Goal: Task Accomplishment & Management: Manage account settings

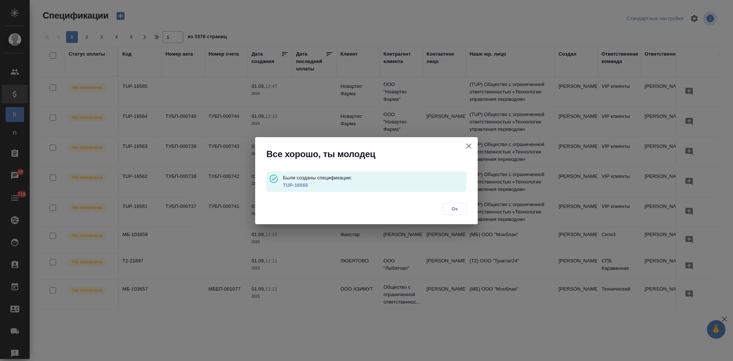
click at [295, 186] on link "TUP-16565" at bounding box center [295, 186] width 25 height 6
click at [455, 207] on span "Ок" at bounding box center [455, 209] width 16 height 7
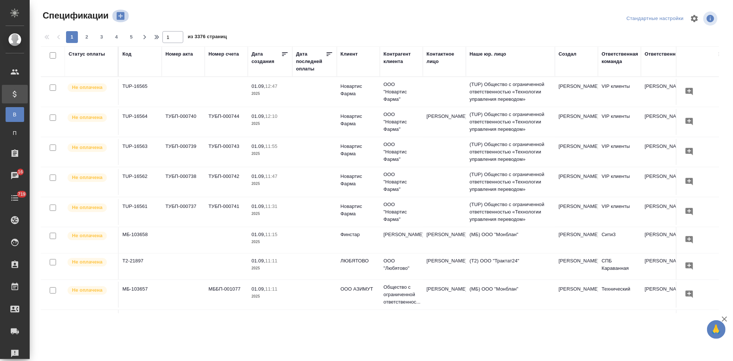
click at [120, 12] on icon "button" at bounding box center [121, 16] width 8 height 8
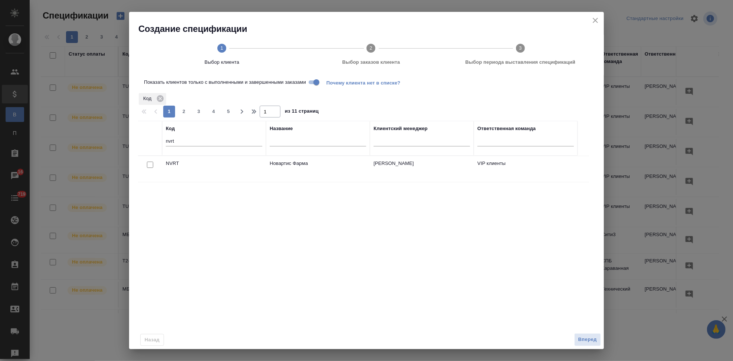
click at [194, 139] on input "nvrt" at bounding box center [214, 141] width 96 height 9
click at [148, 168] on input "checkbox" at bounding box center [150, 165] width 6 height 6
checkbox input "true"
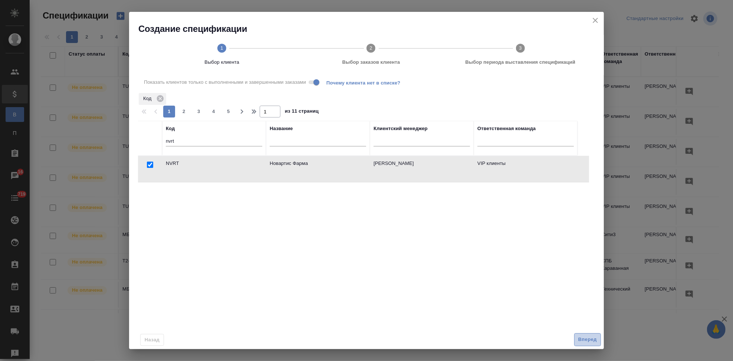
click at [579, 340] on span "Вперед" at bounding box center [588, 340] width 19 height 9
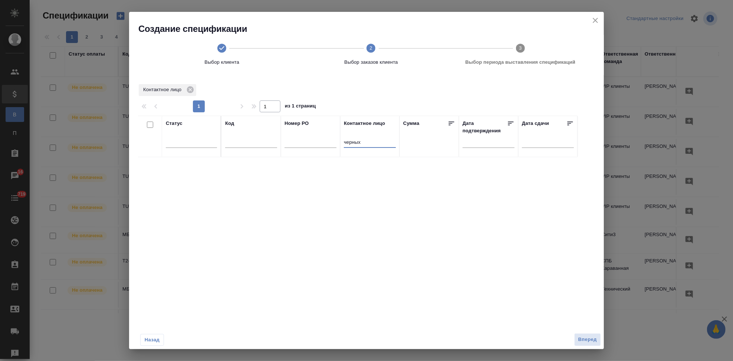
drag, startPoint x: 374, startPoint y: 141, endPoint x: 222, endPoint y: 135, distance: 152.3
click at [274, 141] on tr "Статус Код Номер PO Контактное лицо черных Сумма Дата подтверждения Дата сдачи" at bounding box center [358, 137] width 440 height 42
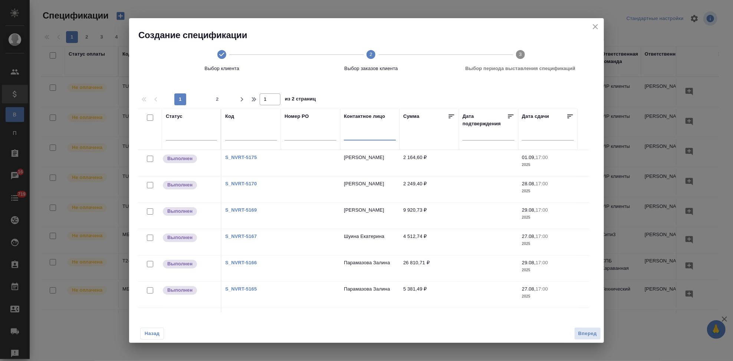
click at [219, 98] on span "2" at bounding box center [218, 99] width 12 height 7
type input "2"
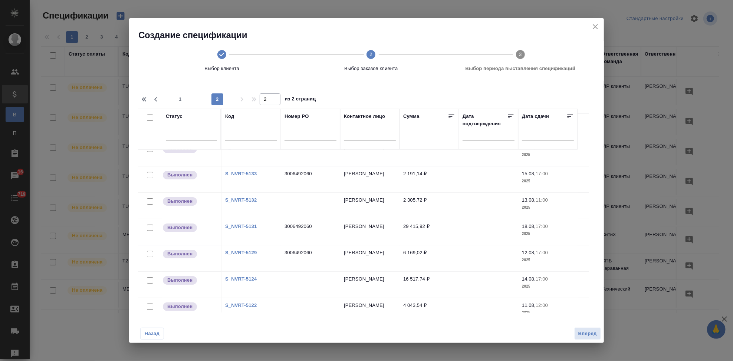
scroll to position [101, 0]
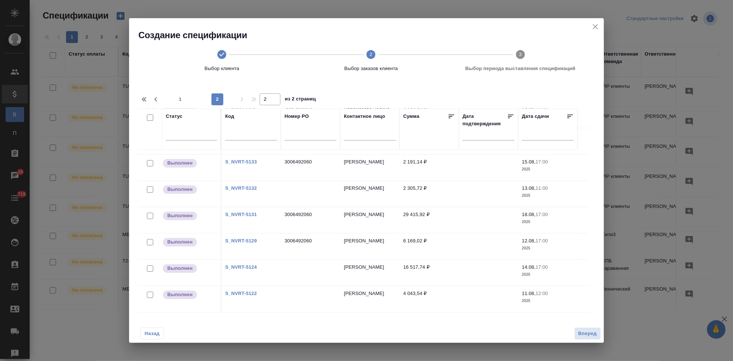
click at [307, 134] on input "text" at bounding box center [311, 135] width 52 height 9
paste input "3006492060"
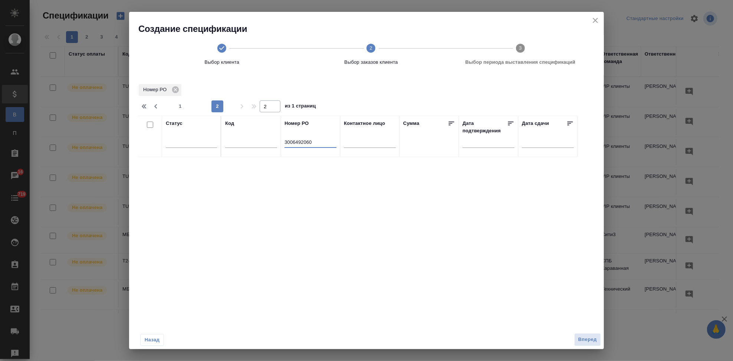
scroll to position [0, 0]
click at [285, 140] on input "3006492060" at bounding box center [311, 142] width 52 height 9
type input "3006492060"
type input "1"
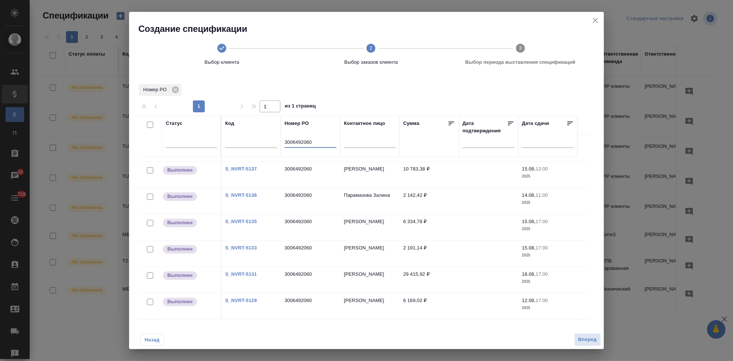
scroll to position [1, 0]
type input "3006492060"
drag, startPoint x: 314, startPoint y: 139, endPoint x: 287, endPoint y: 141, distance: 27.5
click at [287, 141] on input "3006492060" at bounding box center [311, 142] width 52 height 9
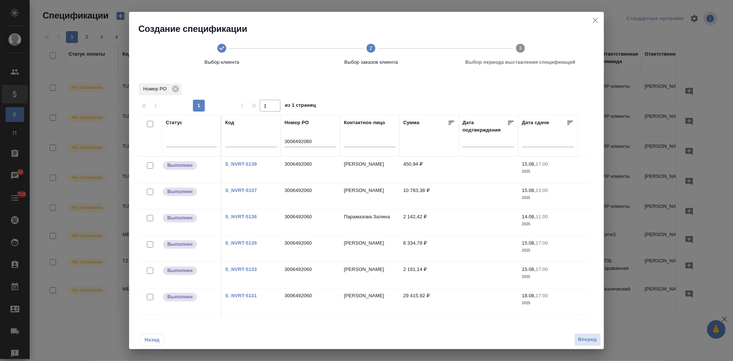
scroll to position [0, 0]
click at [152, 127] on input "checkbox" at bounding box center [150, 125] width 6 height 6
checkbox input "true"
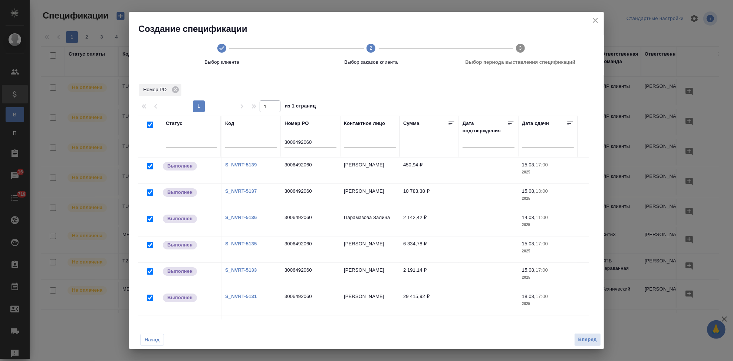
checkbox input "true"
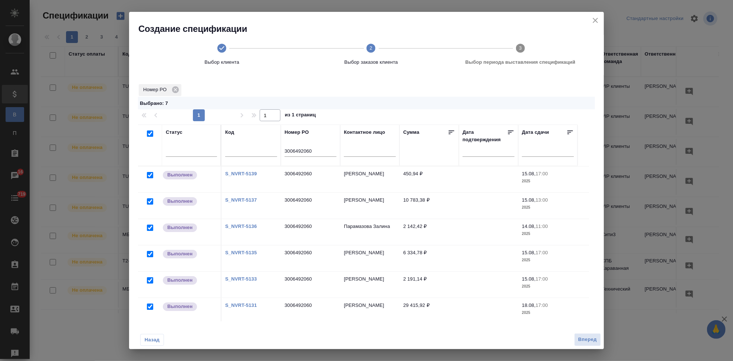
click at [151, 131] on input "checkbox" at bounding box center [150, 134] width 6 height 6
checkbox input "false"
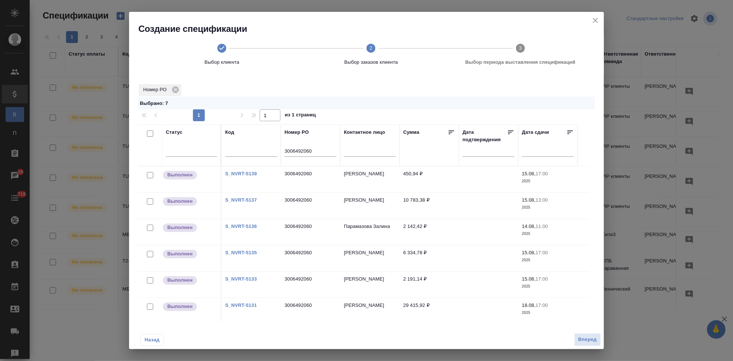
checkbox input "false"
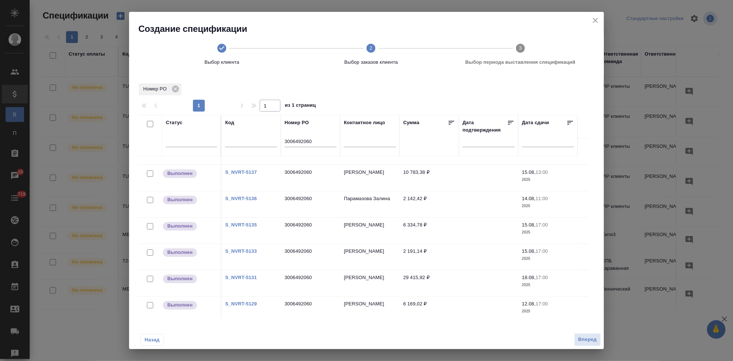
scroll to position [28, 0]
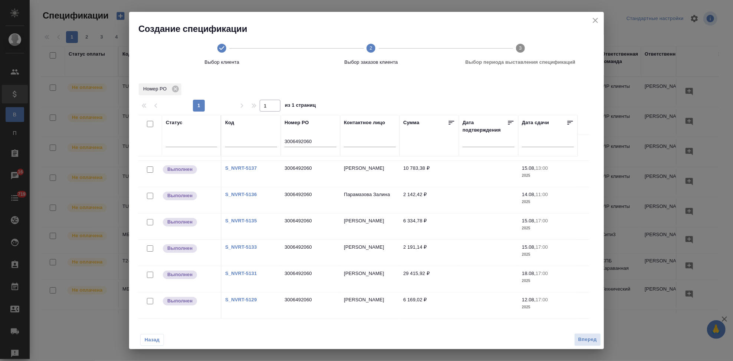
click at [250, 297] on link "S_NVRT-5129" at bounding box center [241, 300] width 32 height 6
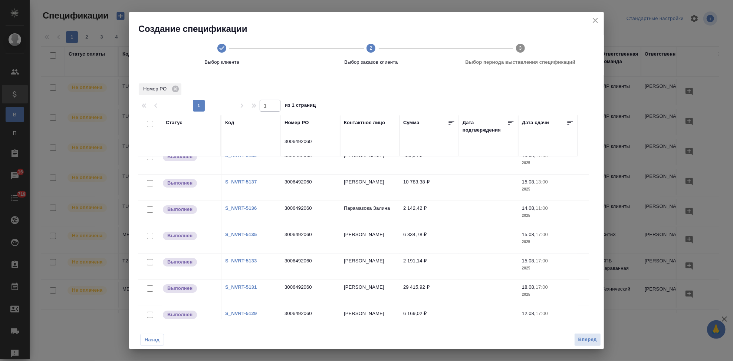
scroll to position [0, 0]
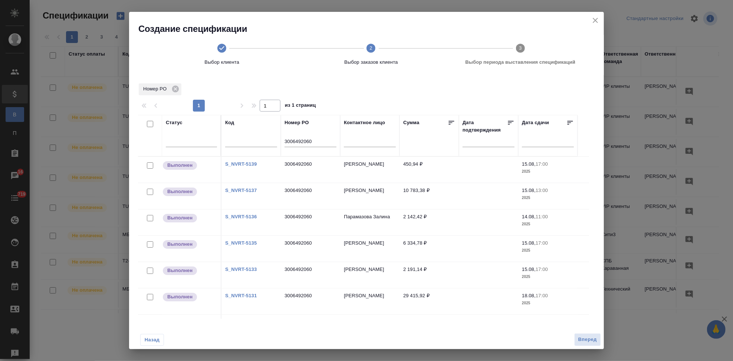
click at [148, 123] on input "checkbox" at bounding box center [150, 124] width 6 height 6
checkbox input "true"
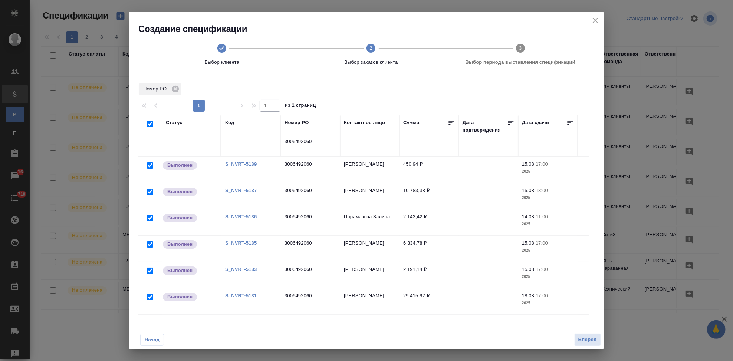
checkbox input "true"
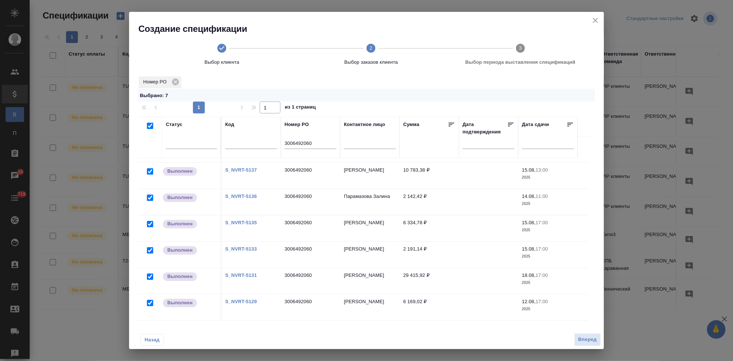
scroll to position [10, 0]
click at [245, 271] on link "S_NVRT-5131" at bounding box center [241, 274] width 32 height 6
click at [245, 245] on link "S_NVRT-5133" at bounding box center [241, 248] width 32 height 6
click at [245, 218] on link "S_NVRT-5135" at bounding box center [241, 221] width 32 height 6
click at [245, 192] on link "S_NVRT-5136" at bounding box center [241, 195] width 32 height 6
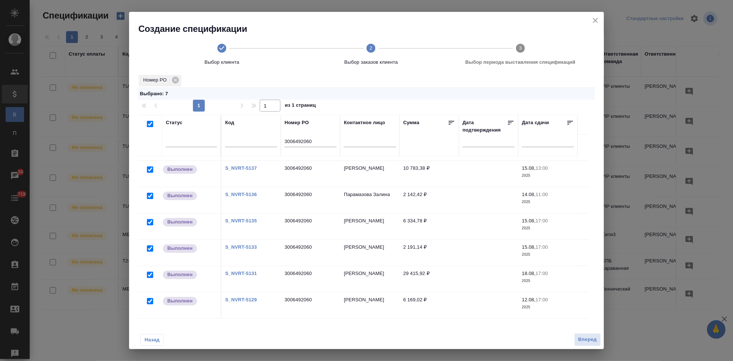
scroll to position [0, 0]
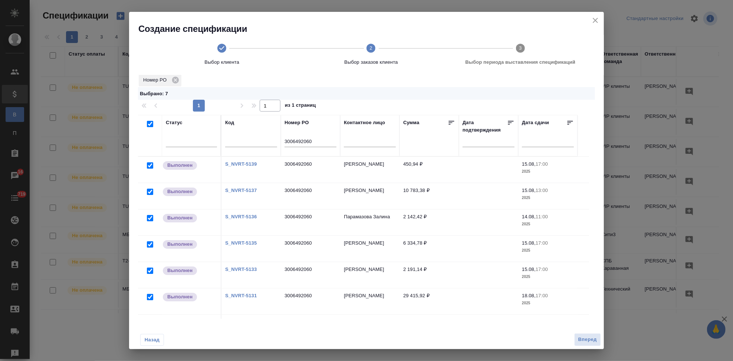
click at [243, 164] on link "S_NVRT-5139" at bounding box center [241, 164] width 32 height 6
click at [584, 339] on span "Вперед" at bounding box center [588, 340] width 19 height 9
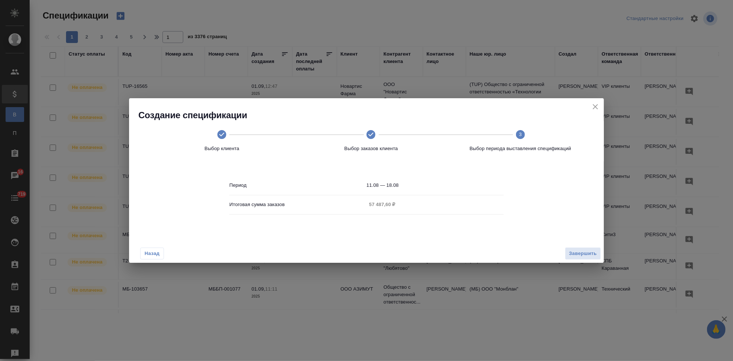
click at [409, 181] on input "11.08 — 18.08" at bounding box center [435, 185] width 137 height 10
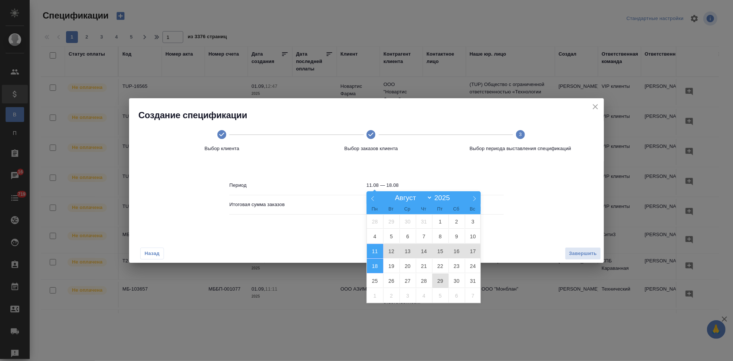
click at [440, 282] on span "29" at bounding box center [440, 281] width 16 height 14
type input "29.08"
click at [440, 283] on span "29" at bounding box center [440, 281] width 16 height 14
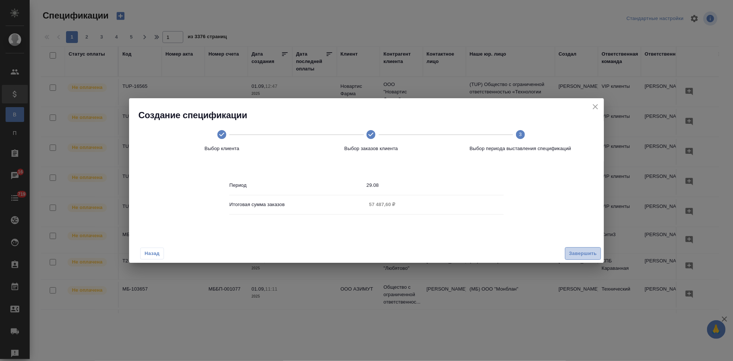
click at [573, 255] on span "Завершить" at bounding box center [583, 254] width 28 height 9
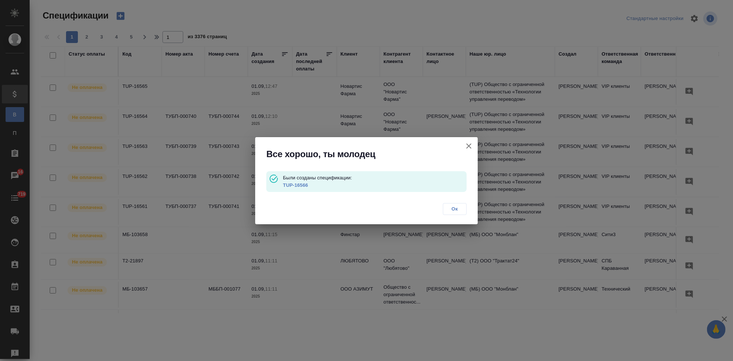
click at [298, 186] on link "TUP-16566" at bounding box center [295, 186] width 25 height 6
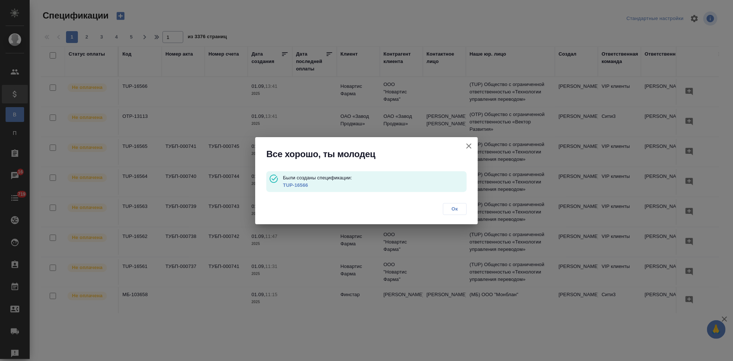
click at [460, 207] on span "Ок" at bounding box center [455, 209] width 16 height 7
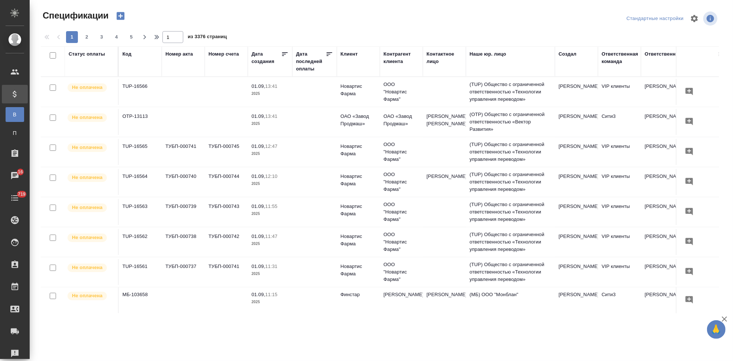
click at [117, 18] on icon "button" at bounding box center [121, 16] width 8 height 8
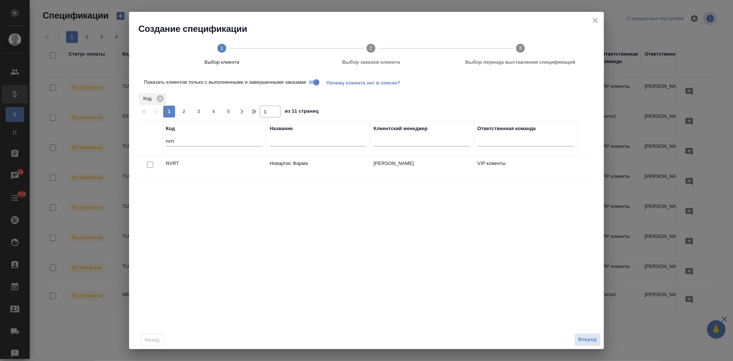
drag, startPoint x: 151, startPoint y: 167, endPoint x: 166, endPoint y: 180, distance: 19.7
click at [151, 167] on input "checkbox" at bounding box center [150, 165] width 6 height 6
checkbox input "true"
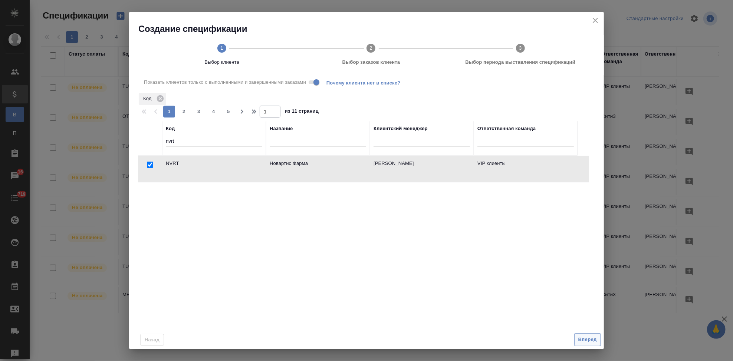
click at [594, 341] on span "Вперед" at bounding box center [588, 340] width 19 height 9
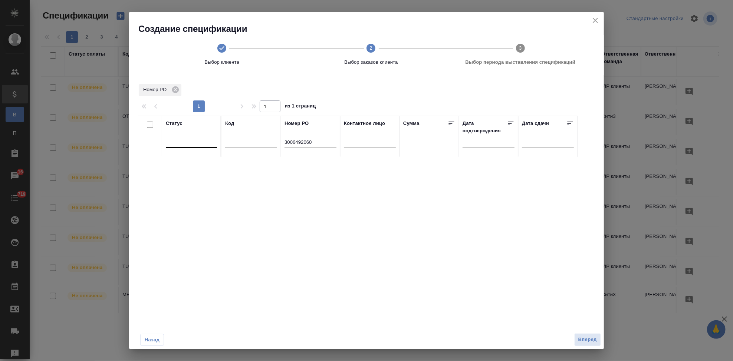
drag, startPoint x: 324, startPoint y: 142, endPoint x: 206, endPoint y: 142, distance: 117.3
click at [213, 142] on tr "Статус Код Номер PO 3006492060 Контактное лицо Сумма Дата подтверждения Дата сд…" at bounding box center [358, 137] width 440 height 42
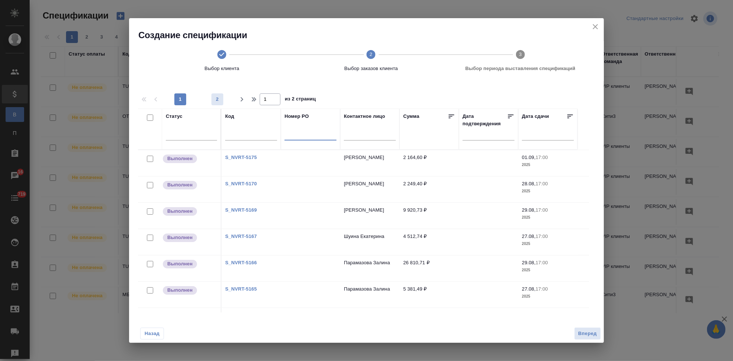
click at [216, 98] on span "2" at bounding box center [218, 99] width 12 height 7
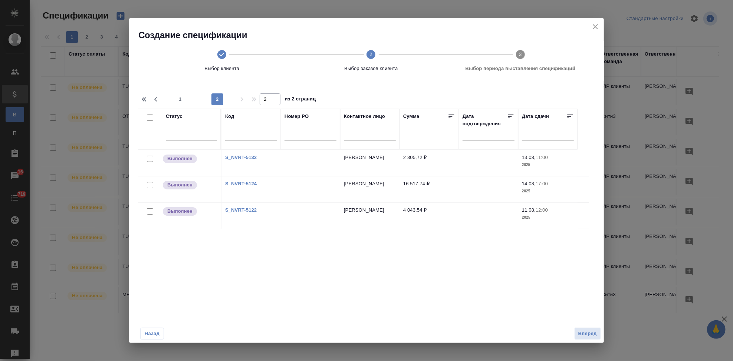
click at [245, 186] on link "S_NVRT-5124" at bounding box center [241, 184] width 32 height 6
click at [180, 100] on span "1" at bounding box center [180, 99] width 12 height 7
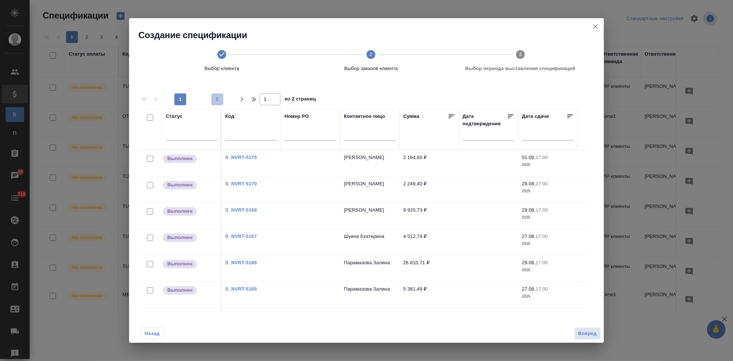
click at [215, 97] on span "2" at bounding box center [218, 99] width 12 height 7
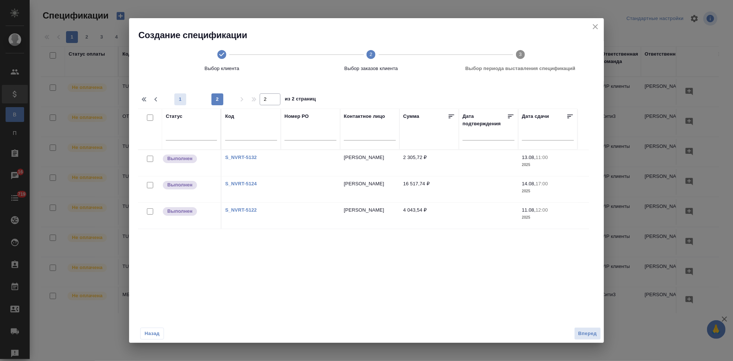
click at [181, 97] on span "1" at bounding box center [180, 99] width 12 height 7
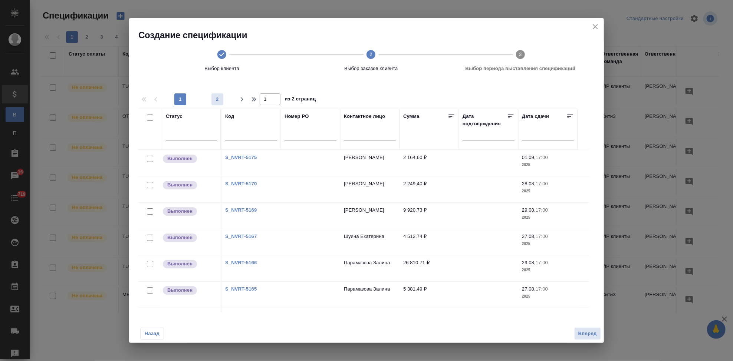
click at [215, 102] on span "2" at bounding box center [218, 99] width 12 height 7
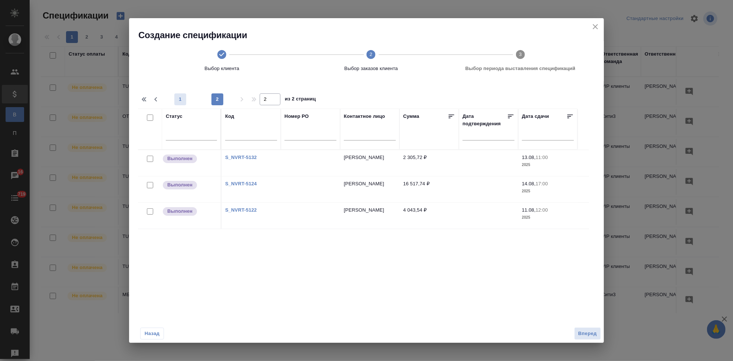
click at [174, 97] on span "1" at bounding box center [180, 99] width 12 height 7
type input "1"
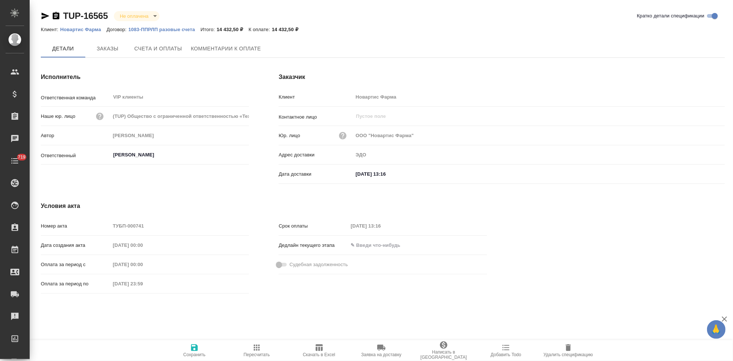
click at [155, 46] on span "Счета и оплаты" at bounding box center [158, 48] width 48 height 9
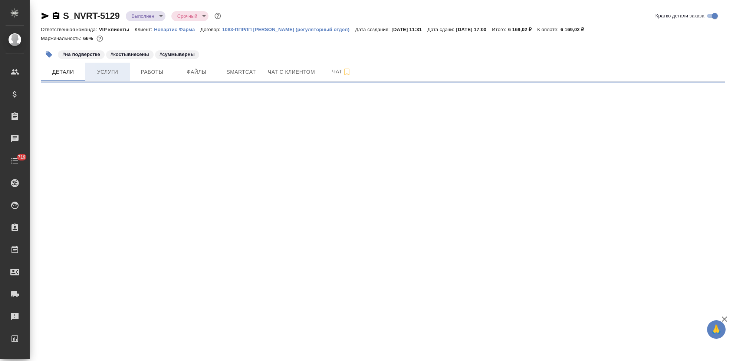
click at [108, 73] on span "Услуги" at bounding box center [108, 72] width 36 height 9
select select "RU"
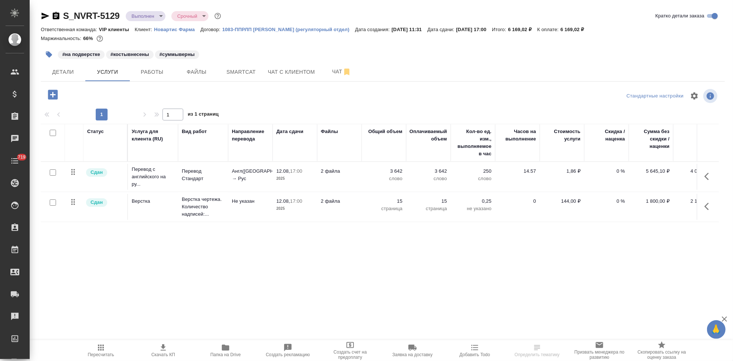
click at [705, 176] on icon "button" at bounding box center [709, 176] width 9 height 9
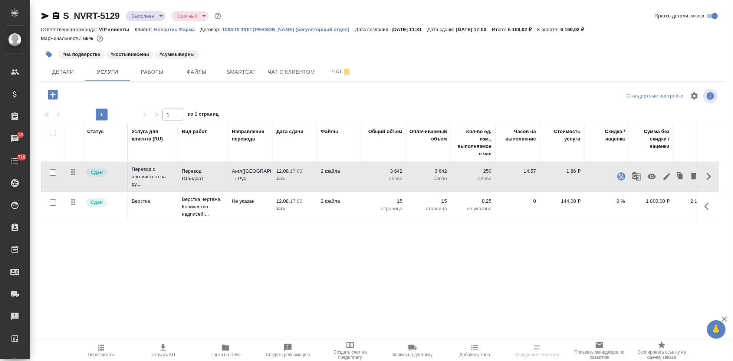
click at [662, 177] on button "button" at bounding box center [667, 177] width 13 height 18
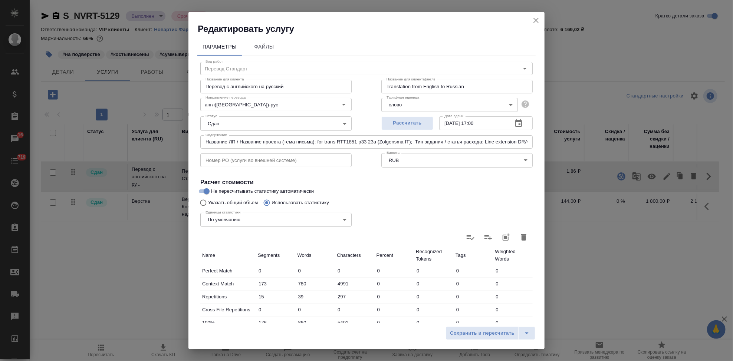
click at [540, 21] on icon "close" at bounding box center [536, 20] width 9 height 9
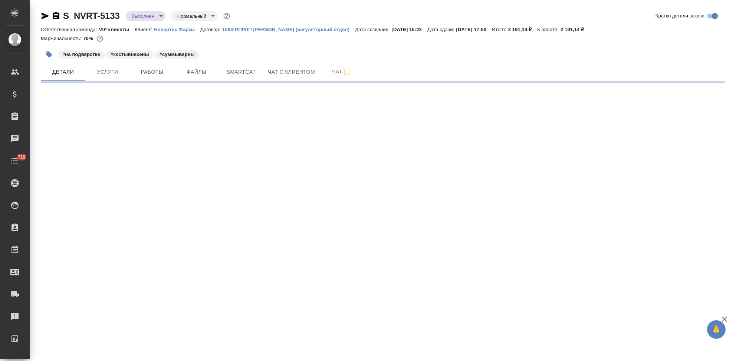
select select "RU"
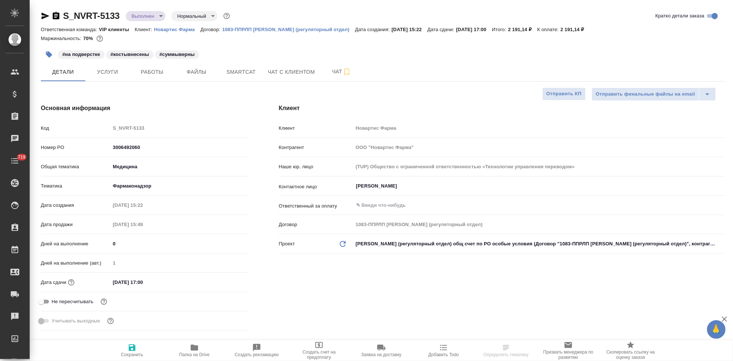
type textarea "x"
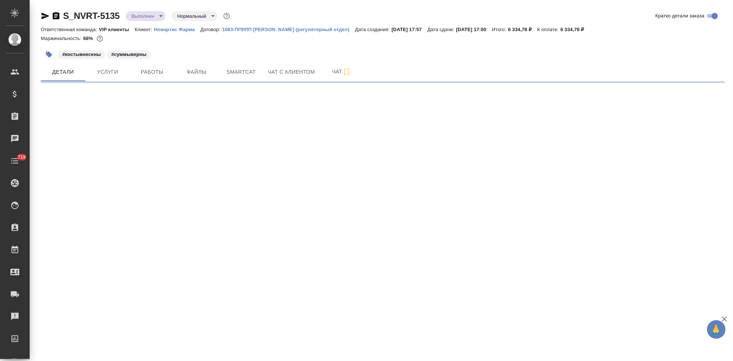
select select "RU"
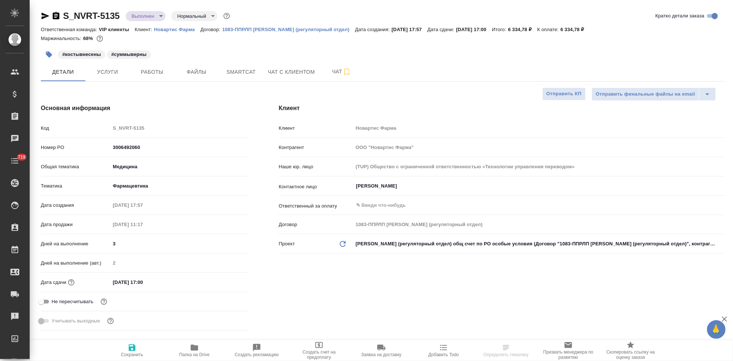
type textarea "x"
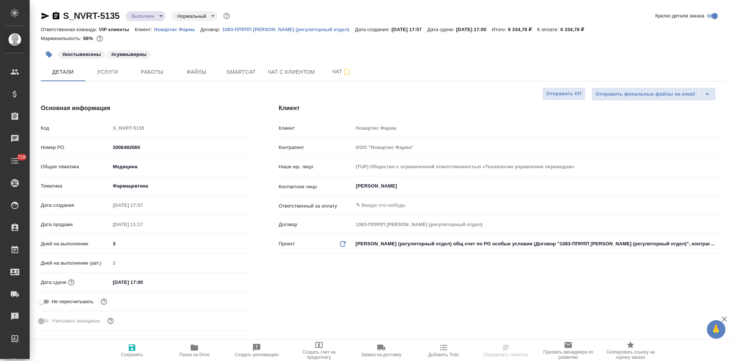
type textarea "x"
click at [117, 73] on span "Услуги" at bounding box center [108, 72] width 36 height 9
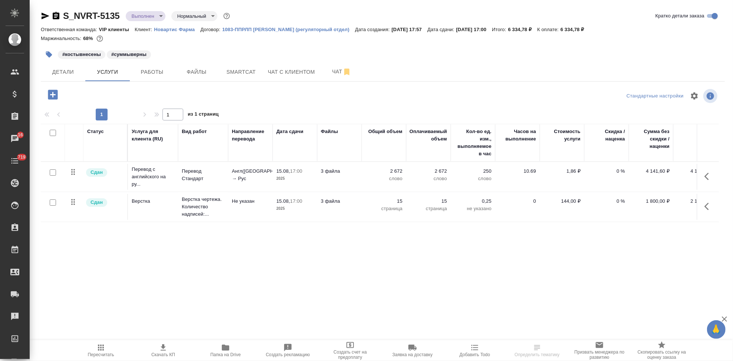
click at [704, 177] on button "button" at bounding box center [709, 177] width 18 height 18
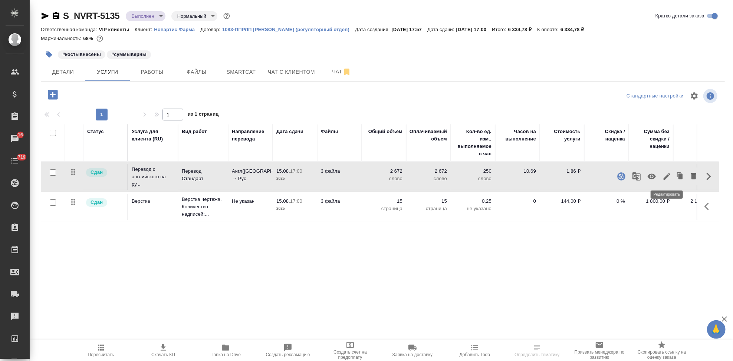
click at [666, 177] on icon "button" at bounding box center [667, 176] width 7 height 7
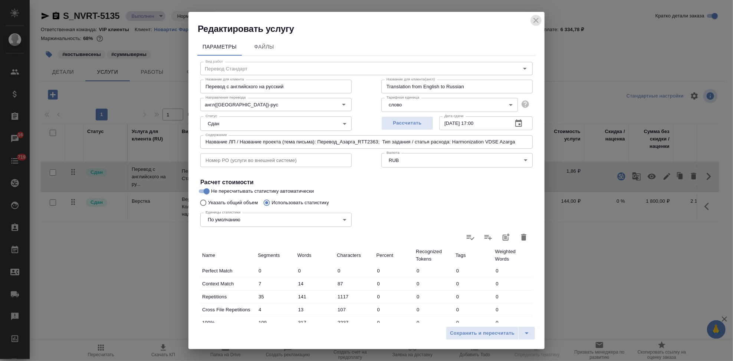
click at [538, 19] on icon "close" at bounding box center [536, 20] width 9 height 9
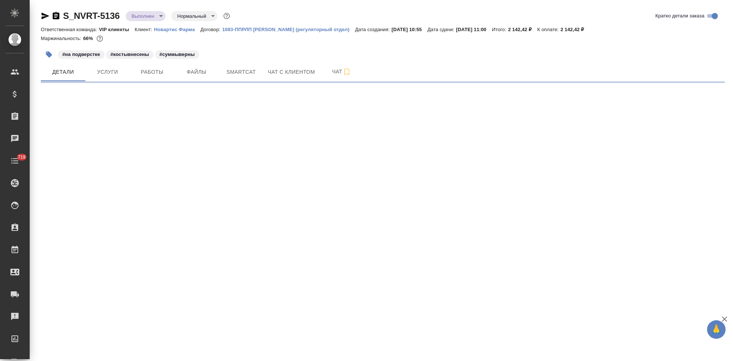
select select "RU"
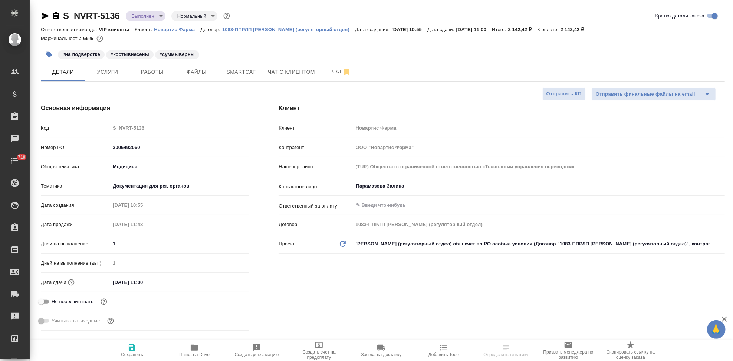
type textarea "x"
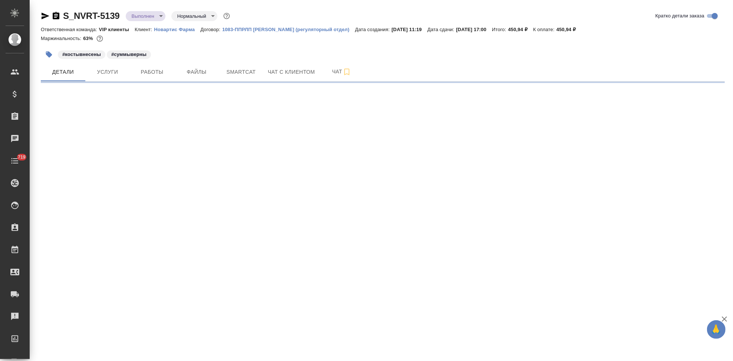
select select "RU"
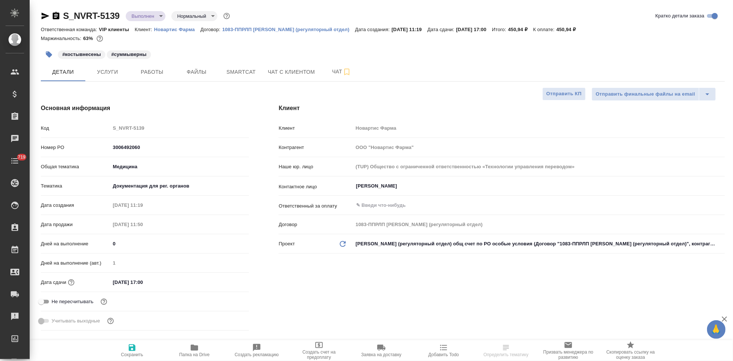
type textarea "x"
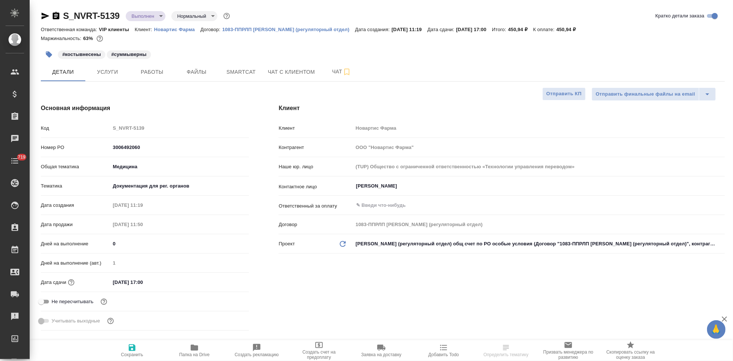
type textarea "x"
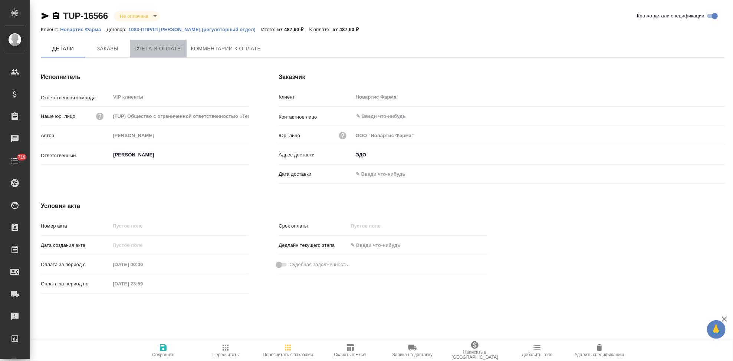
click at [172, 47] on span "Счета и оплаты" at bounding box center [158, 48] width 48 height 9
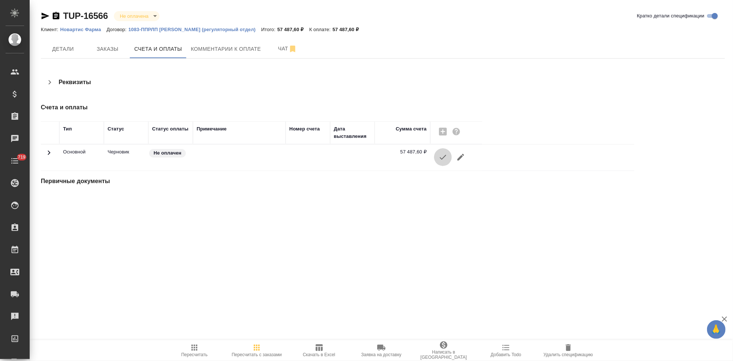
click at [443, 161] on icon "button" at bounding box center [443, 157] width 9 height 9
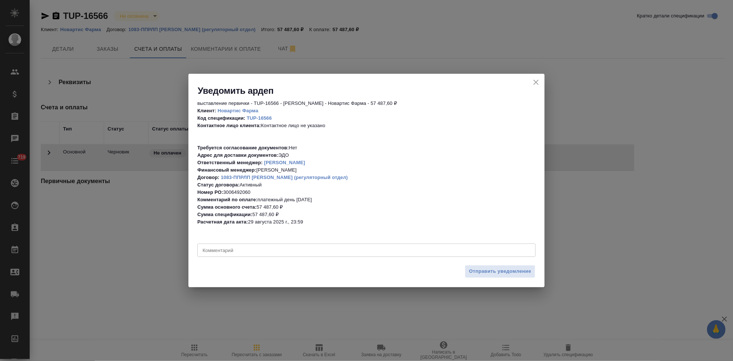
click at [268, 252] on textarea at bounding box center [367, 251] width 328 height 6
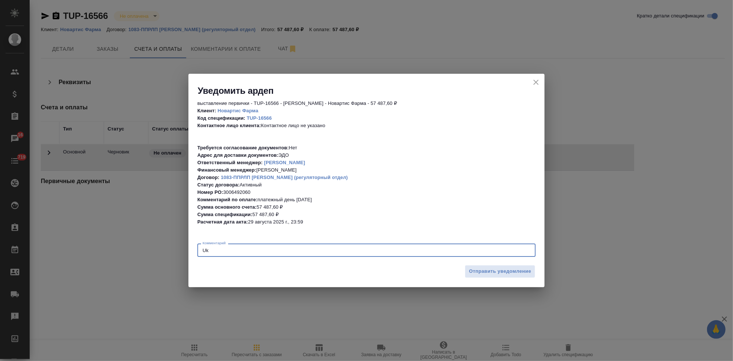
type textarea "U"
type textarea "[PERSON_NAME]"
click at [480, 272] on span "Отправить уведомление" at bounding box center [500, 272] width 62 height 9
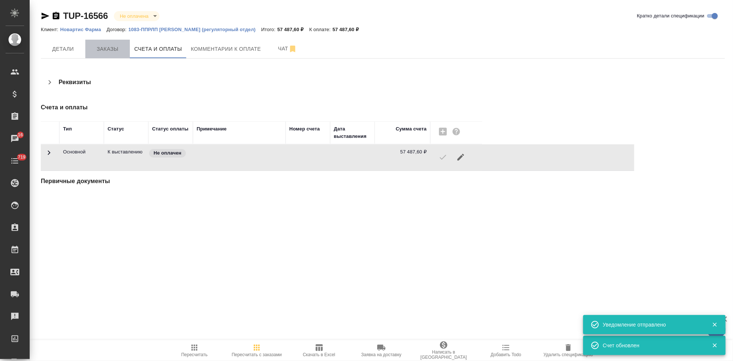
click at [104, 49] on span "Заказы" at bounding box center [108, 49] width 36 height 9
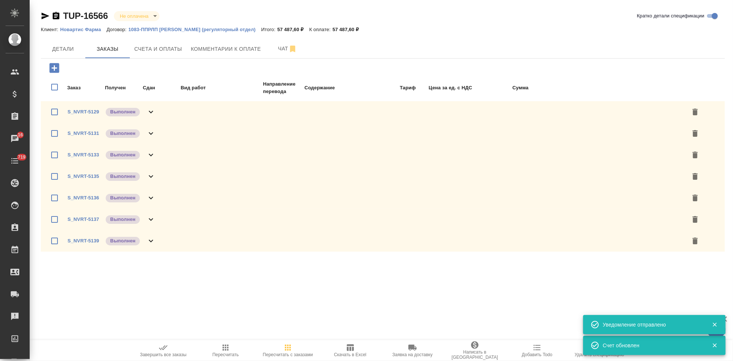
click at [171, 350] on span "Завершить все заказы" at bounding box center [163, 351] width 53 height 14
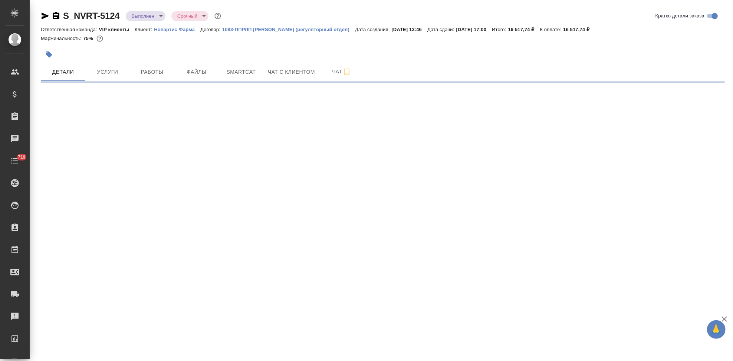
select select "RU"
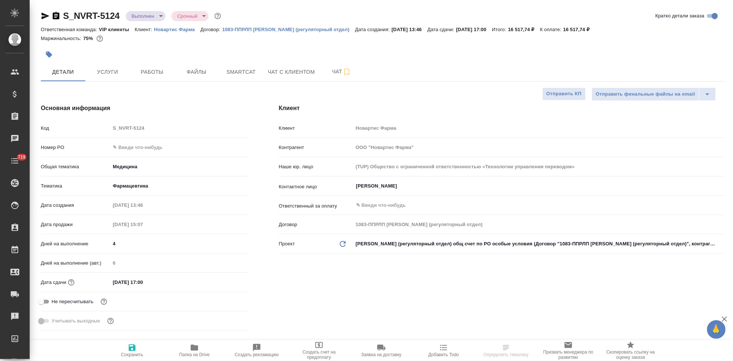
type textarea "x"
click at [48, 56] on icon "button" at bounding box center [49, 55] width 6 height 6
type textarea "x"
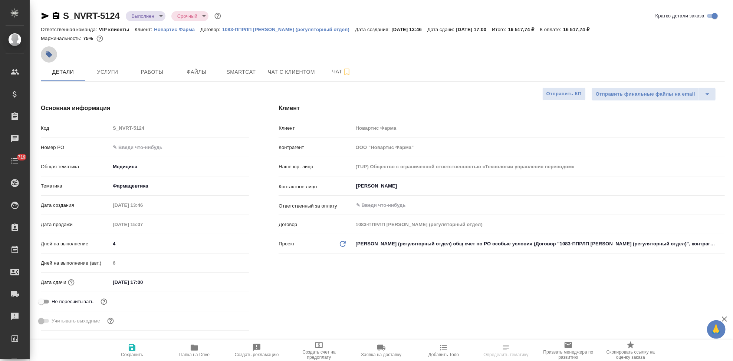
type textarea "x"
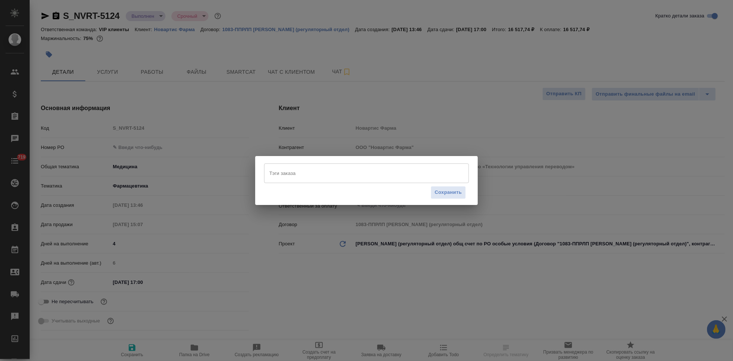
type textarea "x"
click at [334, 174] on input "Тэги заказа" at bounding box center [360, 173] width 184 height 13
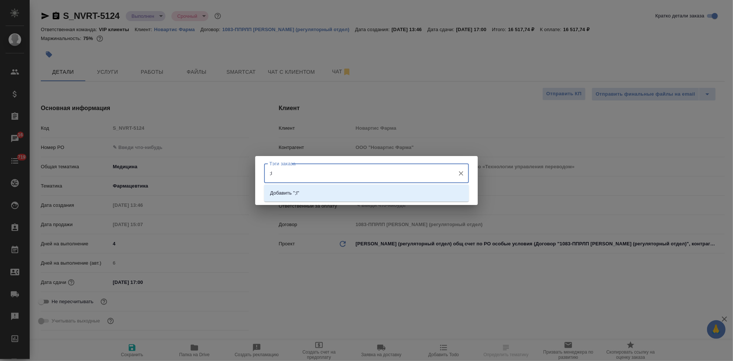
type input ";"
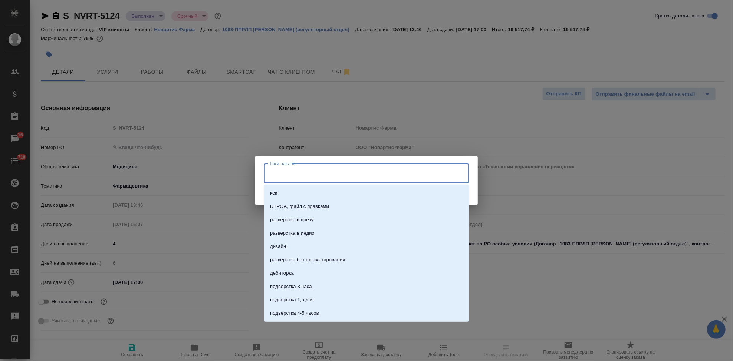
type input "ж"
type input "ждемРО"
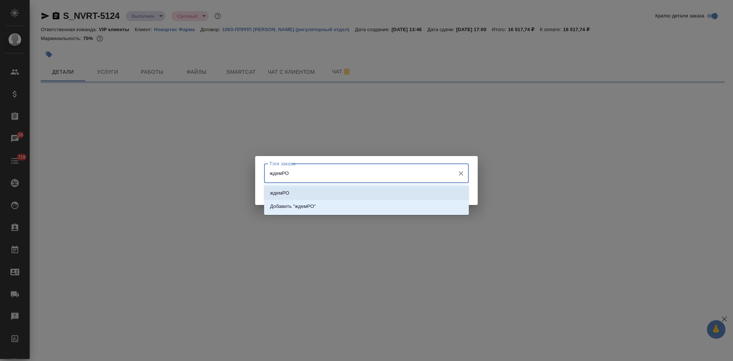
click at [300, 196] on li "ждемРО" at bounding box center [366, 193] width 205 height 13
select select "RU"
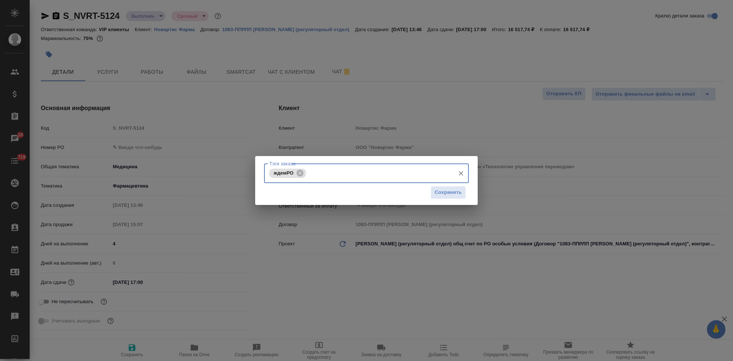
type textarea "x"
click at [448, 194] on span "Сохранить" at bounding box center [448, 193] width 27 height 9
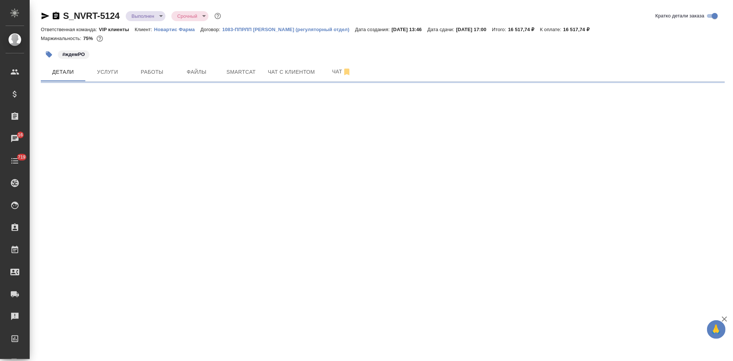
select select "RU"
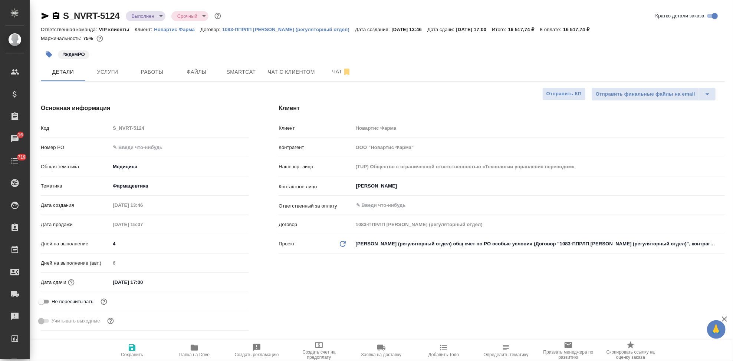
type textarea "x"
